Goal: Task Accomplishment & Management: Use online tool/utility

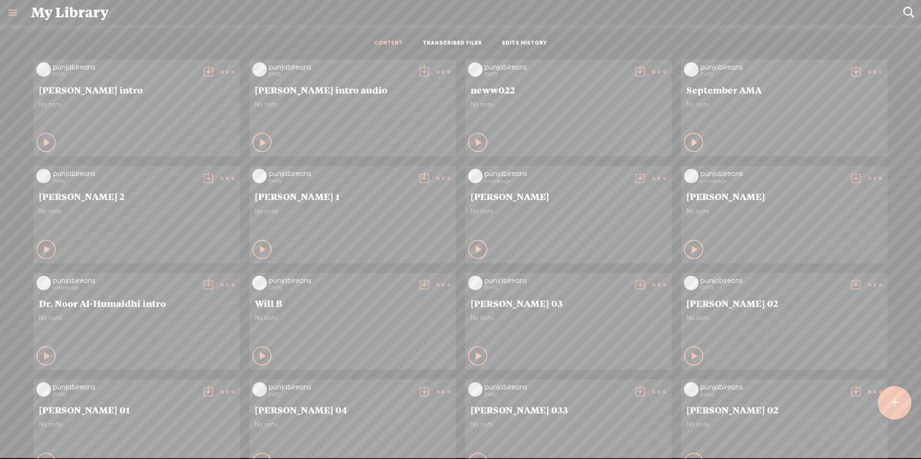
click at [897, 399] on t at bounding box center [895, 403] width 8 height 21
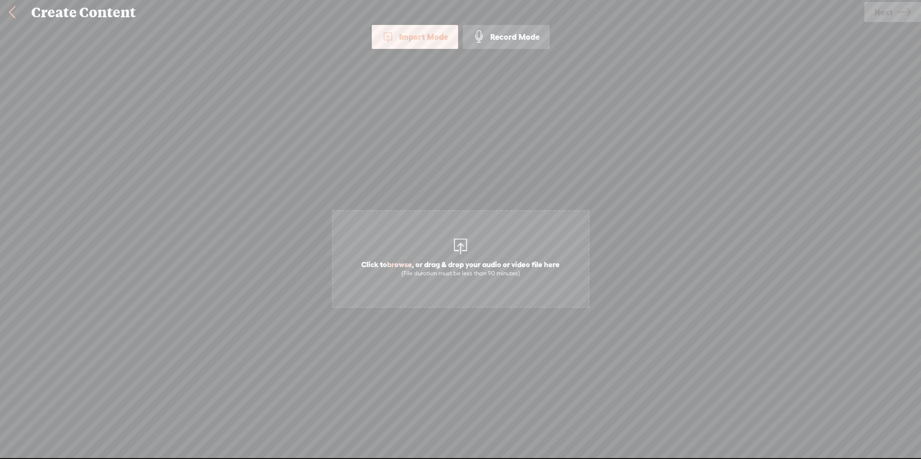
click at [485, 258] on span "Click to browse , or drag & drop your audio or video file here (File duration m…" at bounding box center [461, 268] width 208 height 27
click at [888, 8] on span "Next" at bounding box center [884, 12] width 18 height 24
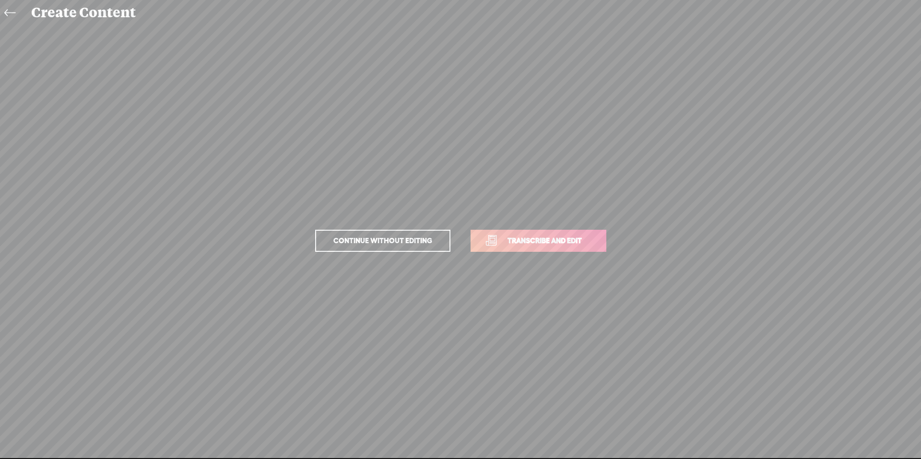
click at [536, 244] on span "Transcribe and edit" at bounding box center [545, 240] width 95 height 11
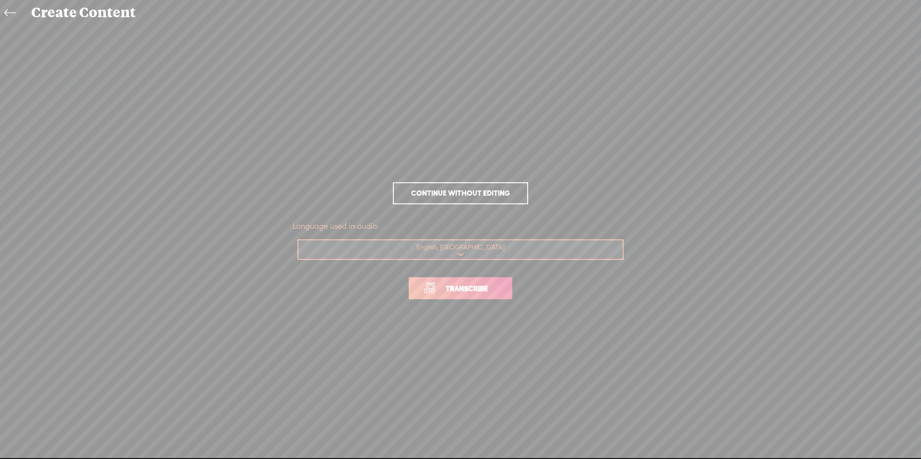
click at [482, 295] on link "Transcribe" at bounding box center [461, 288] width 104 height 22
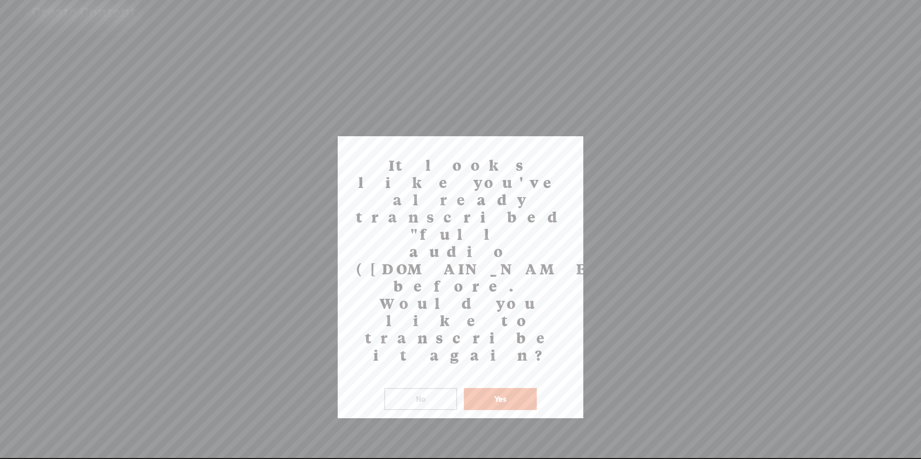
click at [500, 388] on button "Yes" at bounding box center [500, 399] width 73 height 22
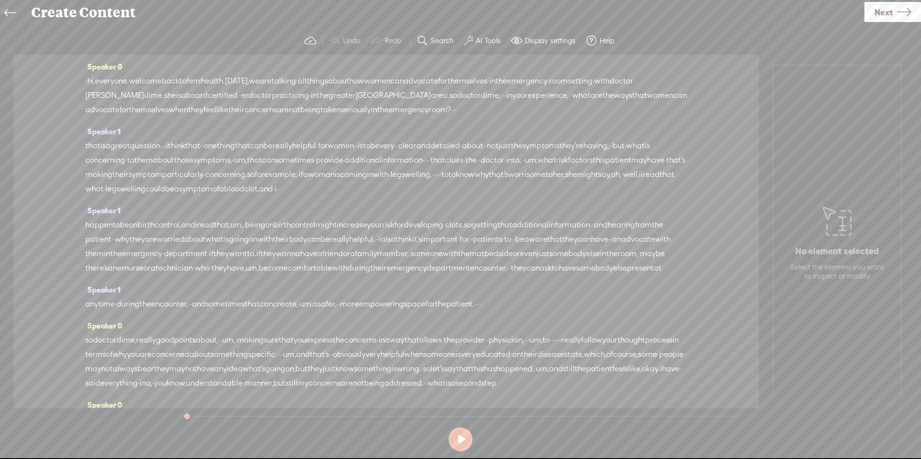
click at [489, 42] on label "AI Tools" at bounding box center [488, 41] width 25 height 10
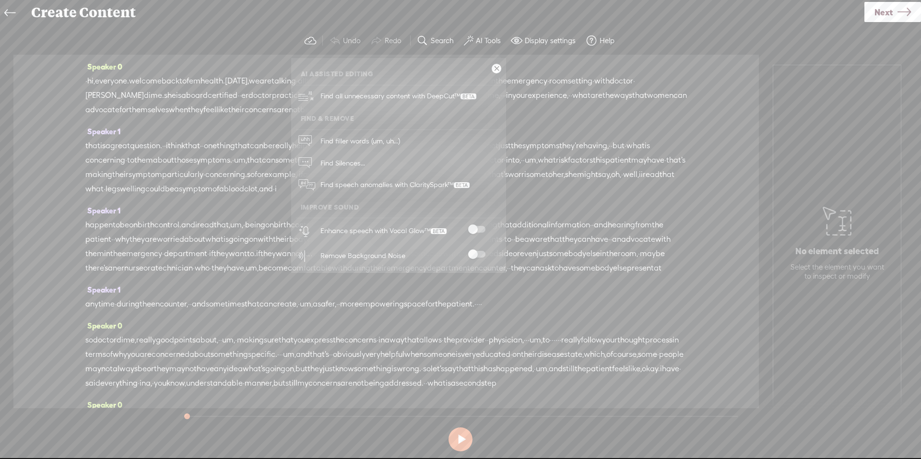
click at [478, 224] on div "Enhance speech with Vocal Glow™" at bounding box center [409, 230] width 184 height 25
click at [479, 258] on div at bounding box center [477, 256] width 42 height 10
click at [479, 235] on div at bounding box center [477, 231] width 42 height 10
click at [477, 226] on div "Enhance speech with Vocal Glow™" at bounding box center [409, 230] width 184 height 25
click at [477, 228] on span at bounding box center [476, 229] width 17 height 7
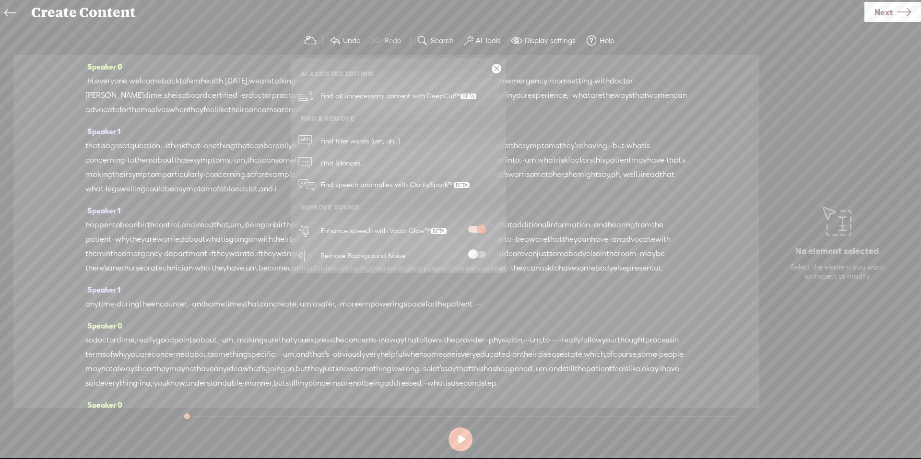
click at [478, 253] on span at bounding box center [476, 254] width 17 height 7
